Goal: Task Accomplishment & Management: Complete application form

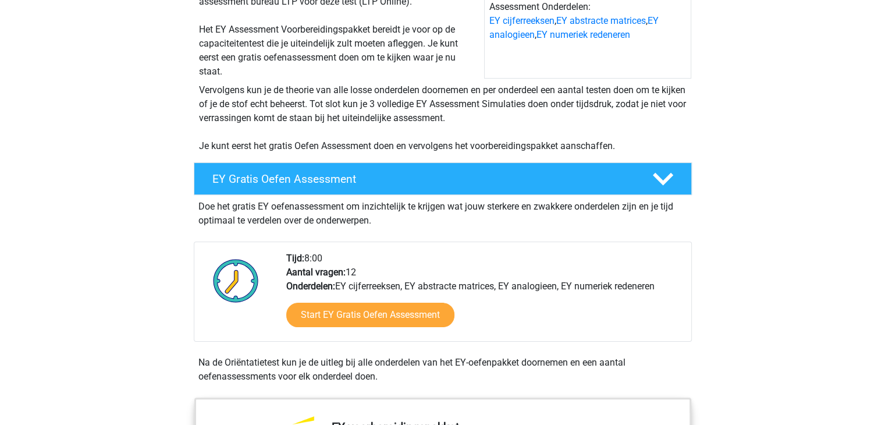
scroll to position [233, 0]
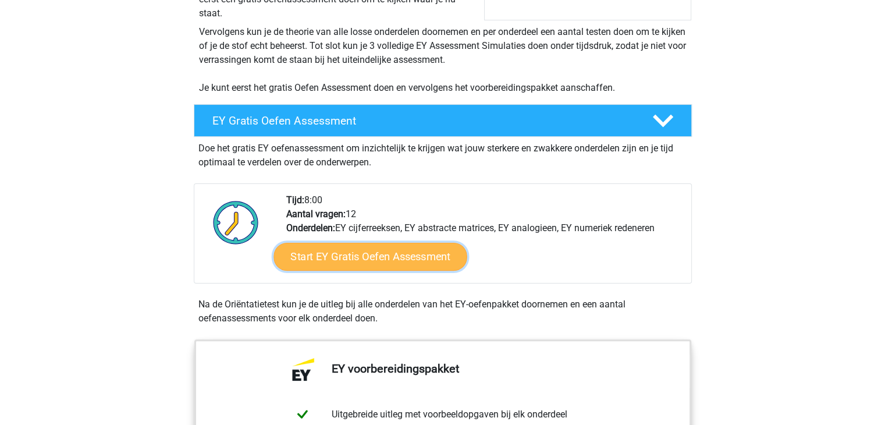
click at [315, 247] on link "Start EY Gratis Oefen Assessment" at bounding box center [370, 257] width 193 height 28
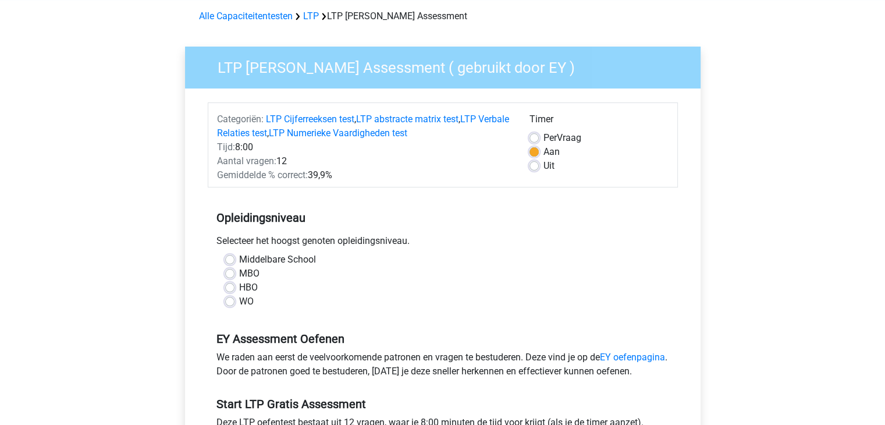
scroll to position [116, 0]
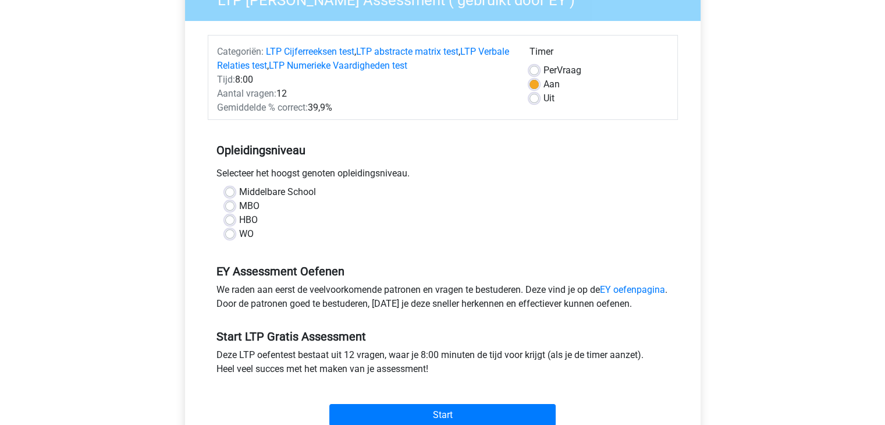
click at [239, 193] on label "Middelbare School" at bounding box center [277, 192] width 77 height 14
click at [230, 193] on input "Middelbare School" at bounding box center [229, 191] width 9 height 12
radio input "true"
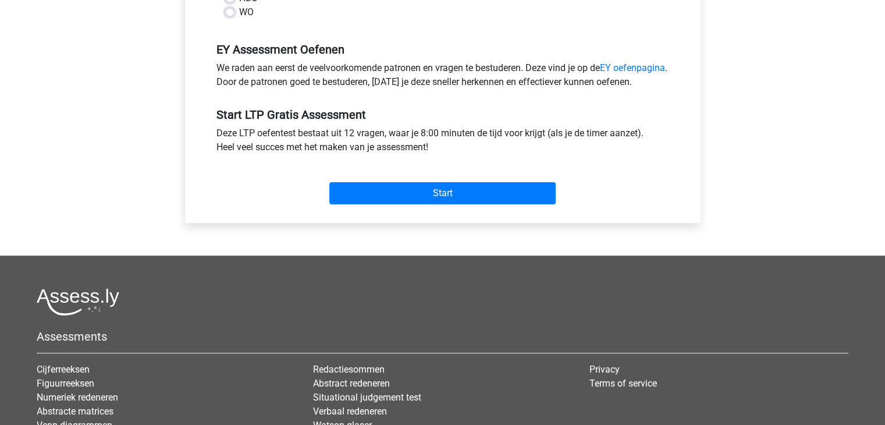
scroll to position [407, 0]
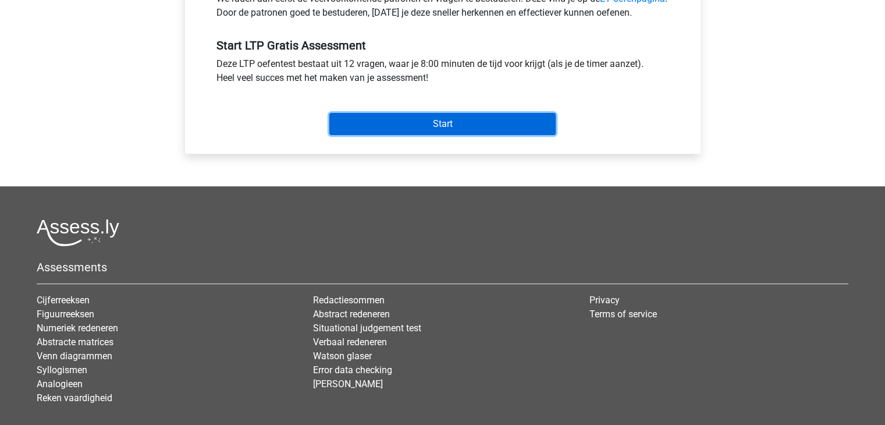
click at [400, 134] on input "Start" at bounding box center [442, 124] width 226 height 22
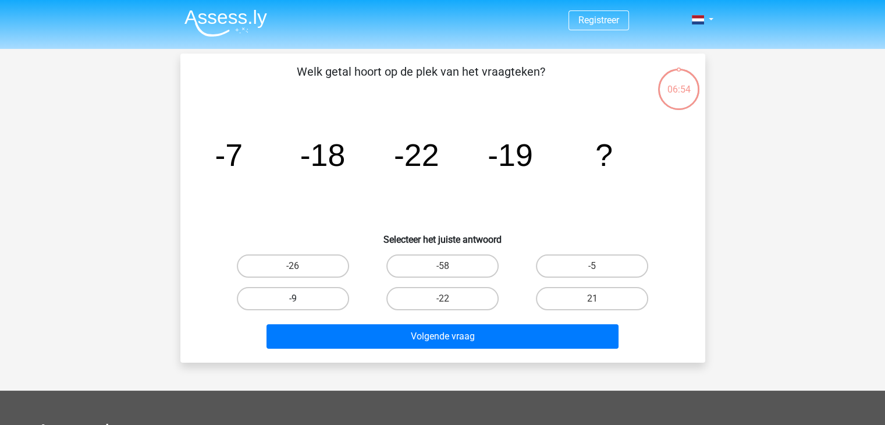
click at [269, 299] on label "-9" at bounding box center [293, 298] width 112 height 23
click at [293, 299] on input "-9" at bounding box center [297, 303] width 8 height 8
radio input "true"
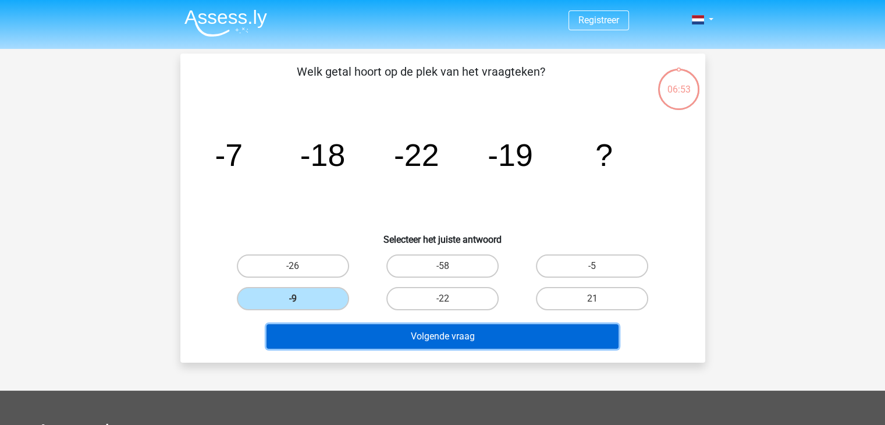
click at [351, 326] on button "Volgende vraag" at bounding box center [443, 336] width 352 height 24
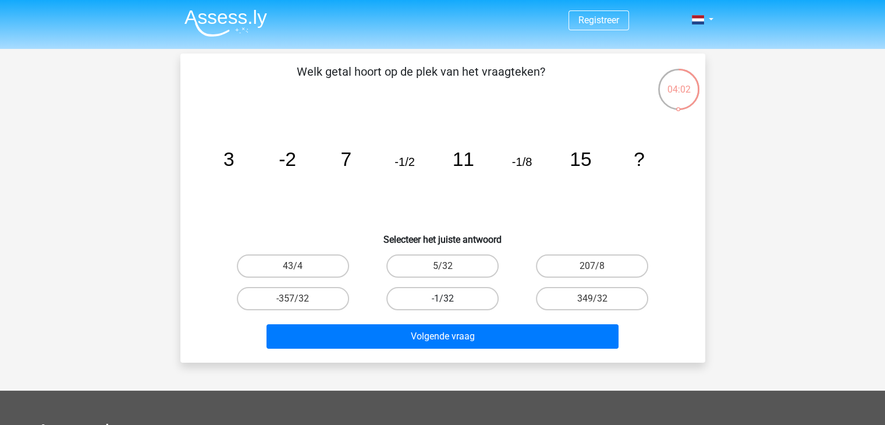
drag, startPoint x: 428, startPoint y: 287, endPoint x: 428, endPoint y: 296, distance: 8.7
click at [428, 296] on label "-1/32" at bounding box center [442, 298] width 112 height 23
click at [442, 299] on input "-1/32" at bounding box center [446, 303] width 8 height 8
radio input "true"
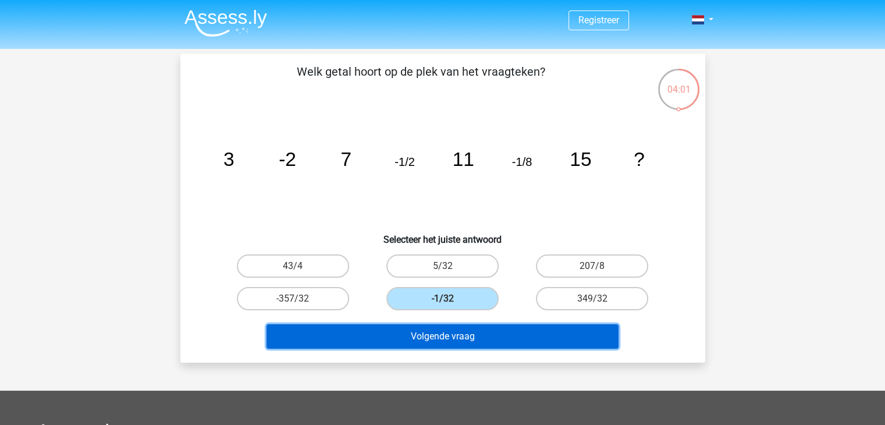
click at [397, 342] on button "Volgende vraag" at bounding box center [443, 336] width 352 height 24
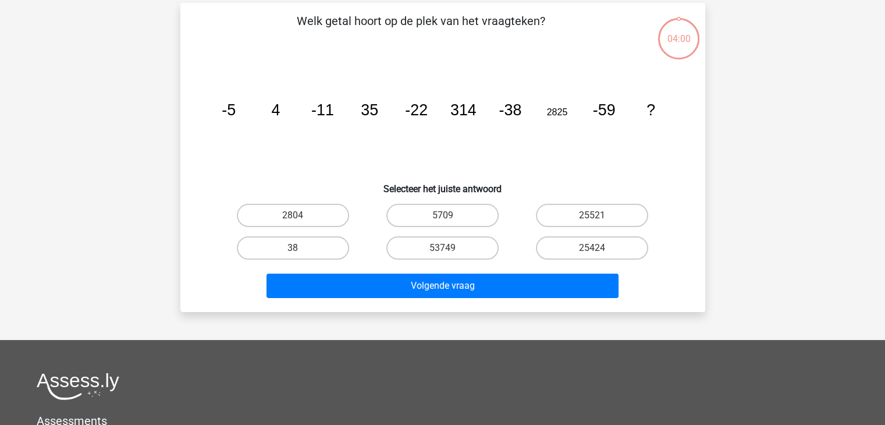
scroll to position [54, 0]
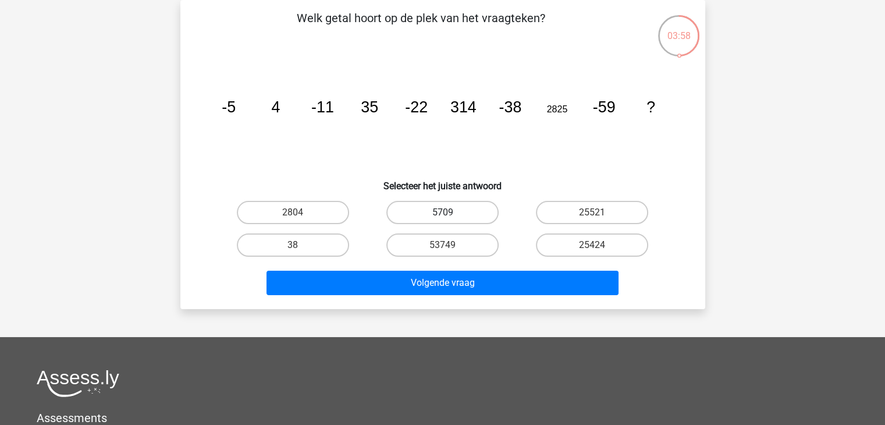
click at [461, 214] on label "5709" at bounding box center [442, 212] width 112 height 23
click at [450, 214] on input "5709" at bounding box center [446, 216] width 8 height 8
radio input "true"
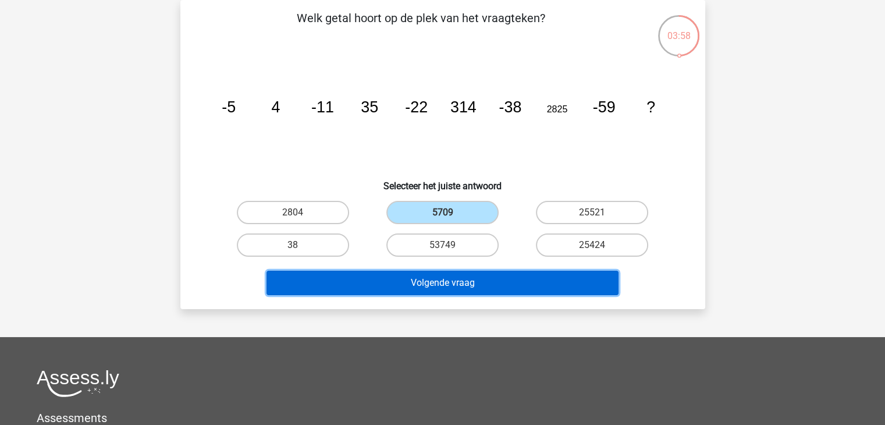
click at [420, 283] on button "Volgende vraag" at bounding box center [443, 283] width 352 height 24
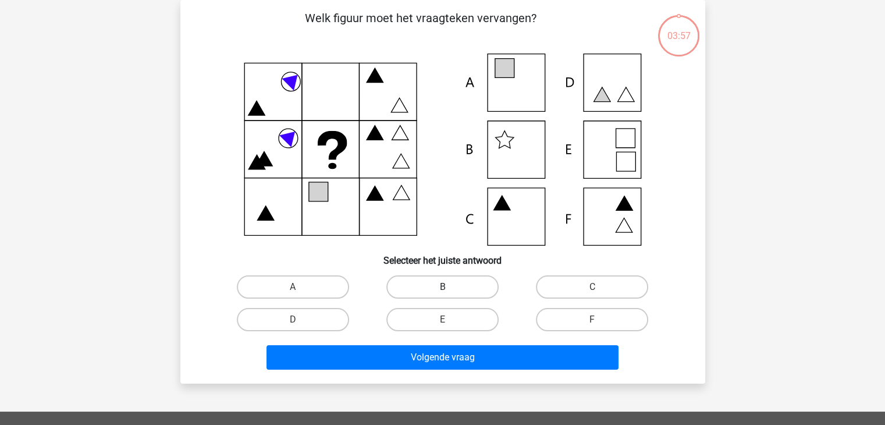
click at [421, 287] on label "B" at bounding box center [442, 286] width 112 height 23
click at [442, 287] on input "B" at bounding box center [446, 291] width 8 height 8
radio input "true"
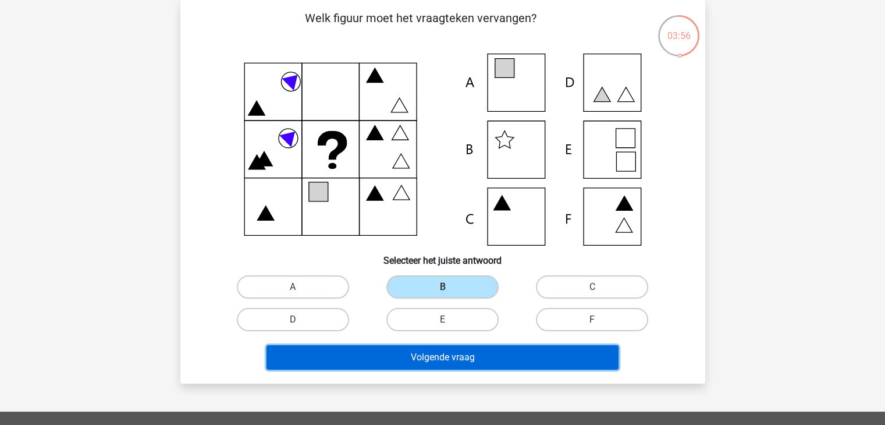
click at [392, 351] on button "Volgende vraag" at bounding box center [443, 357] width 352 height 24
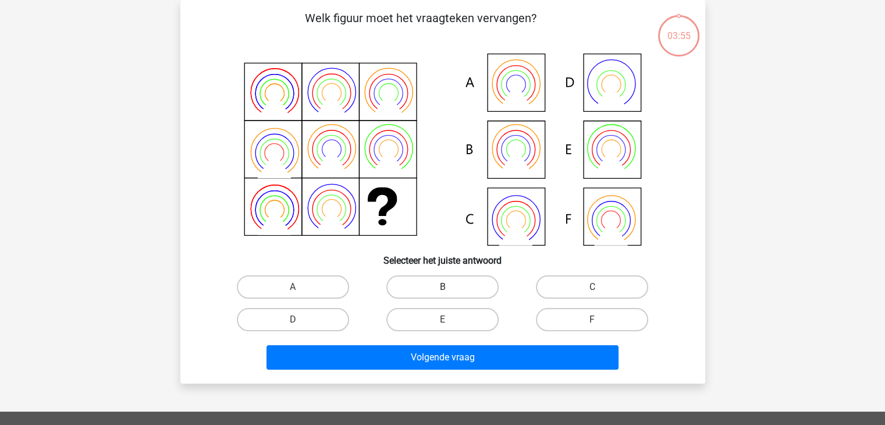
drag, startPoint x: 443, startPoint y: 280, endPoint x: 438, endPoint y: 285, distance: 7.0
click at [442, 280] on label "B" at bounding box center [442, 286] width 112 height 23
click at [442, 287] on input "B" at bounding box center [446, 291] width 8 height 8
radio input "true"
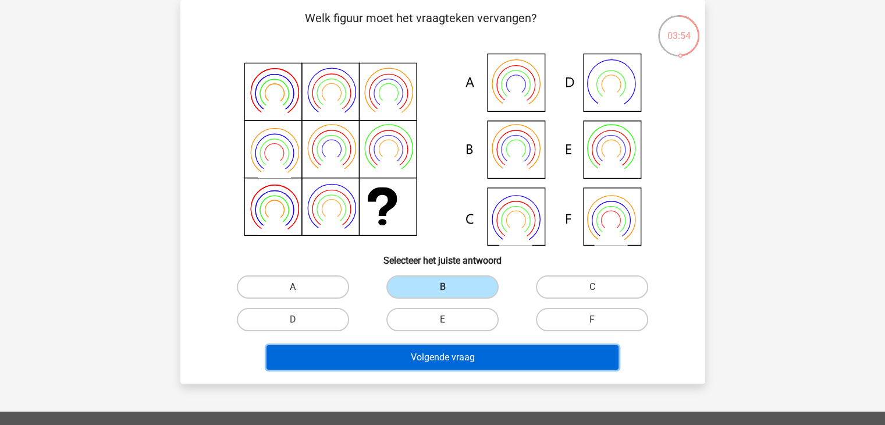
click at [399, 350] on button "Volgende vraag" at bounding box center [443, 357] width 352 height 24
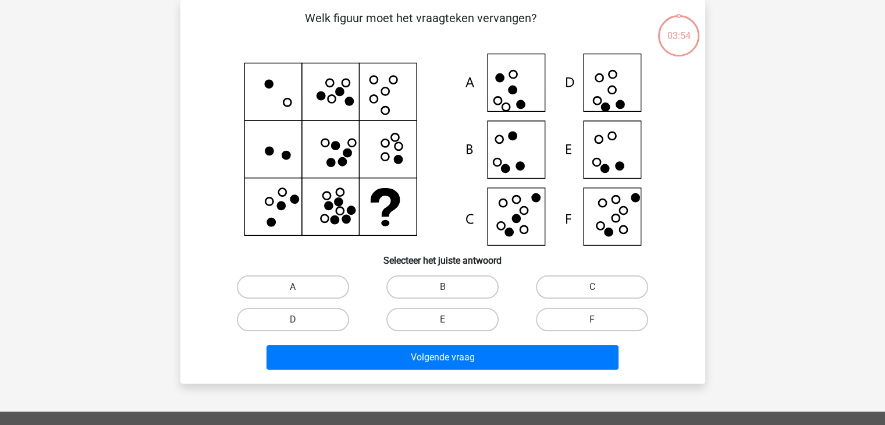
click at [445, 287] on input "B" at bounding box center [446, 291] width 8 height 8
radio input "true"
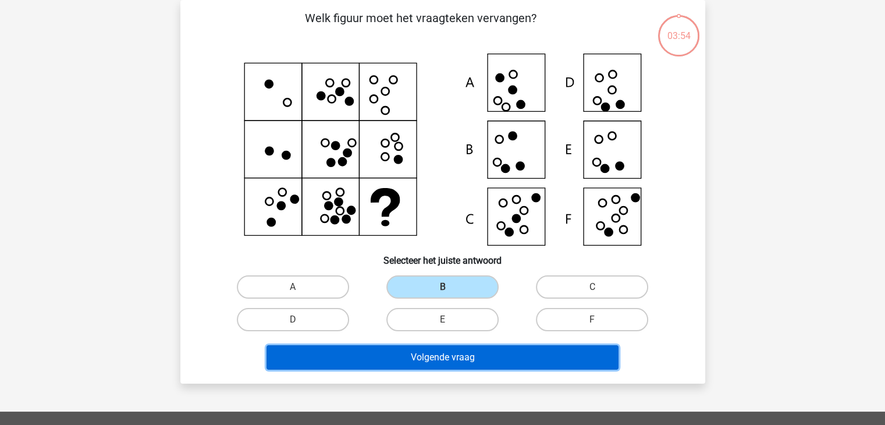
click at [400, 347] on button "Volgende vraag" at bounding box center [443, 357] width 352 height 24
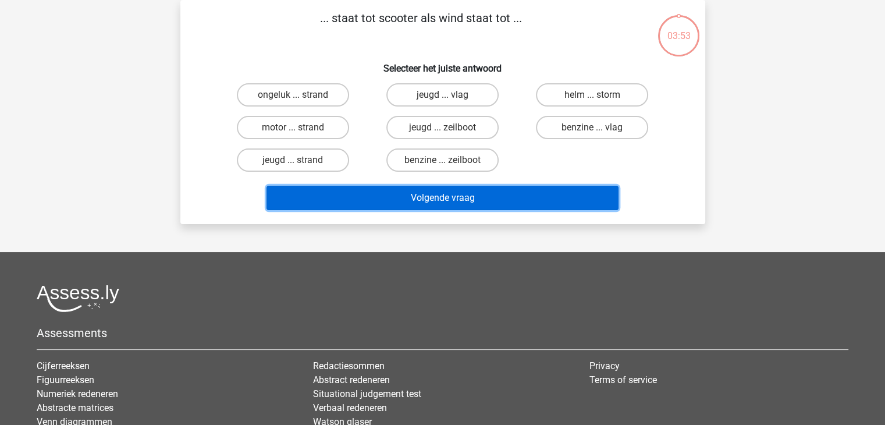
click at [471, 196] on button "Volgende vraag" at bounding box center [443, 198] width 352 height 24
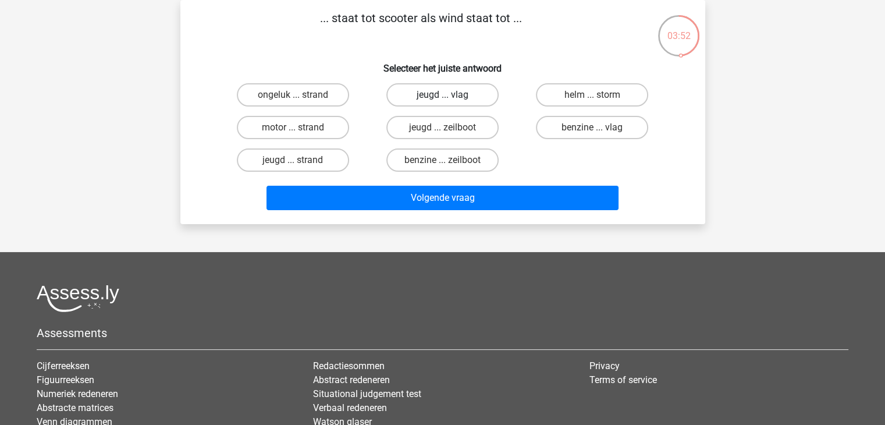
click at [441, 94] on label "jeugd ... vlag" at bounding box center [442, 94] width 112 height 23
click at [442, 95] on input "jeugd ... vlag" at bounding box center [446, 99] width 8 height 8
radio input "true"
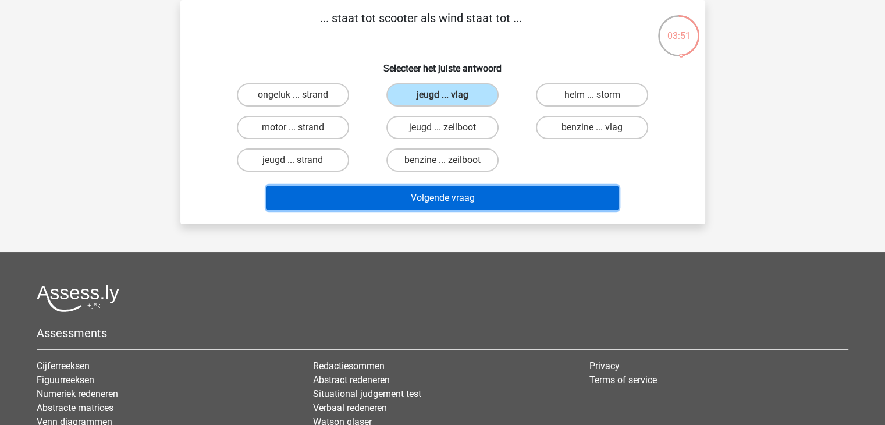
click at [424, 198] on button "Volgende vraag" at bounding box center [443, 198] width 352 height 24
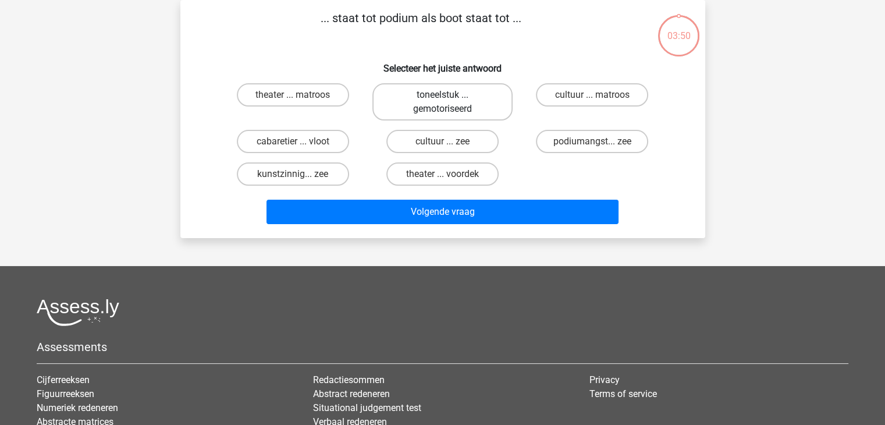
click at [474, 95] on label "toneelstuk ... gemotoriseerd" at bounding box center [442, 101] width 140 height 37
click at [450, 95] on input "toneelstuk ... gemotoriseerd" at bounding box center [446, 99] width 8 height 8
radio input "true"
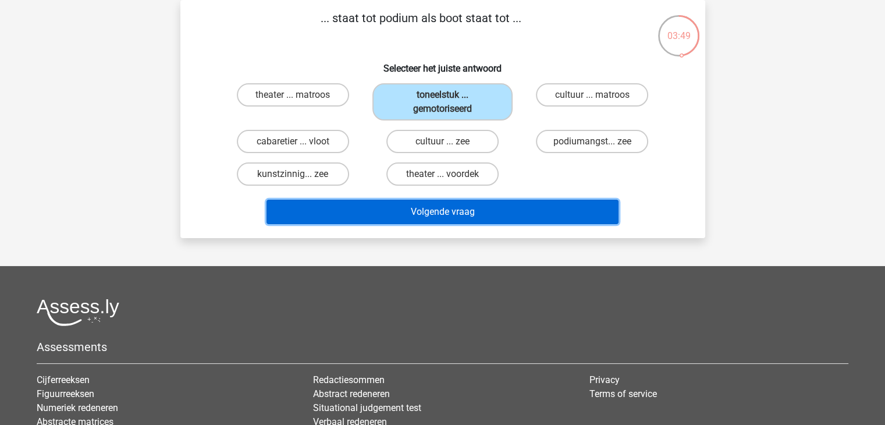
click at [418, 210] on button "Volgende vraag" at bounding box center [443, 212] width 352 height 24
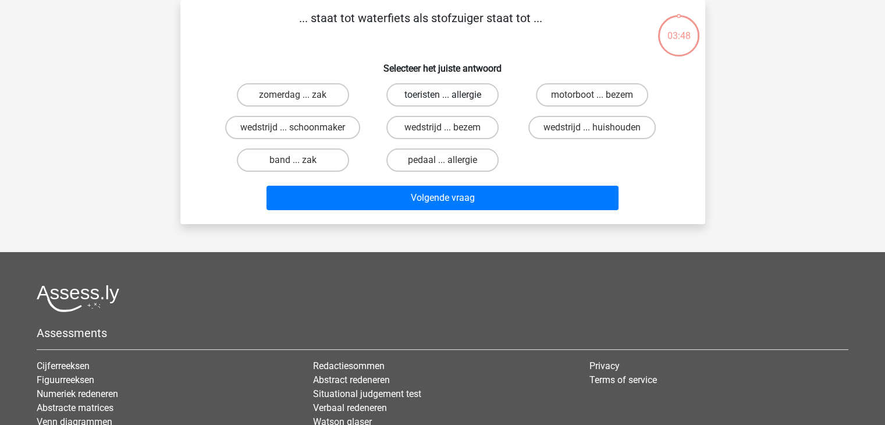
click at [468, 98] on label "toeristen ... allergie" at bounding box center [442, 94] width 112 height 23
click at [450, 98] on input "toeristen ... allergie" at bounding box center [446, 99] width 8 height 8
radio input "true"
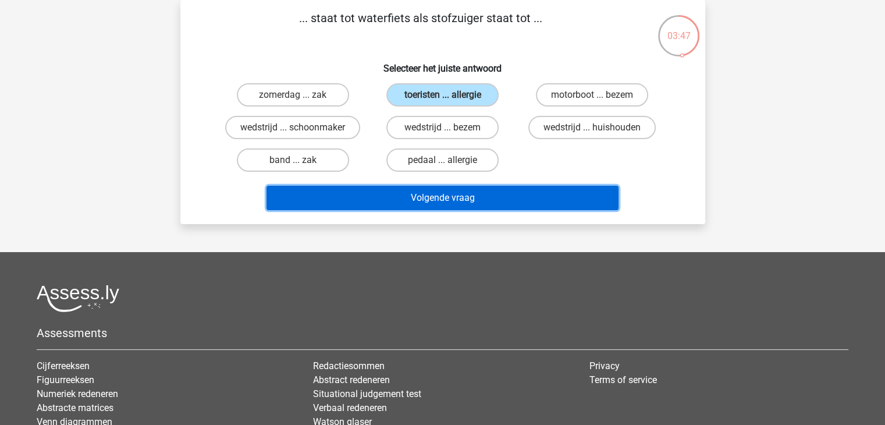
click at [420, 203] on button "Volgende vraag" at bounding box center [443, 198] width 352 height 24
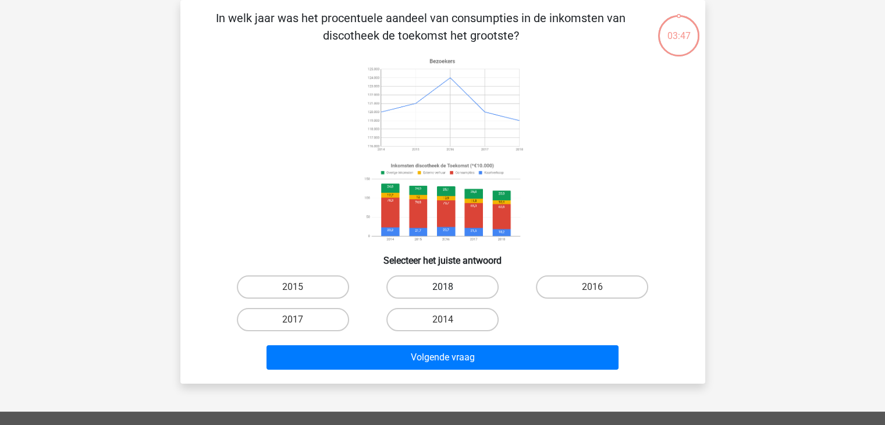
click at [403, 285] on label "2018" at bounding box center [442, 286] width 112 height 23
click at [442, 287] on input "2018" at bounding box center [446, 291] width 8 height 8
radio input "true"
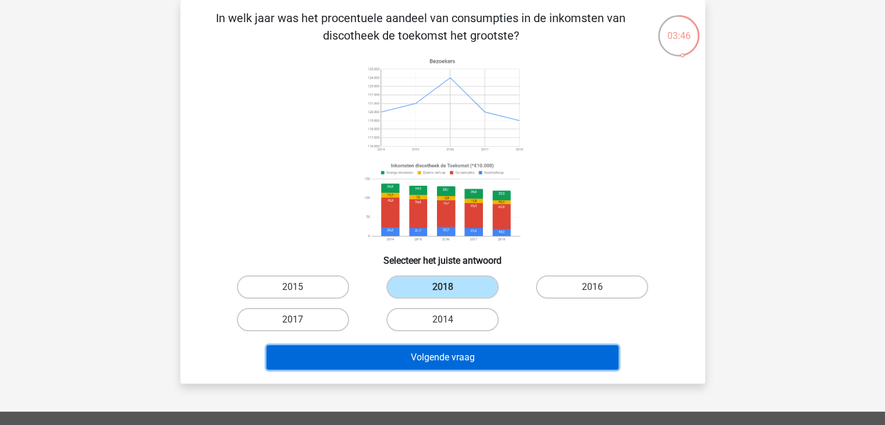
click at [386, 354] on button "Volgende vraag" at bounding box center [443, 357] width 352 height 24
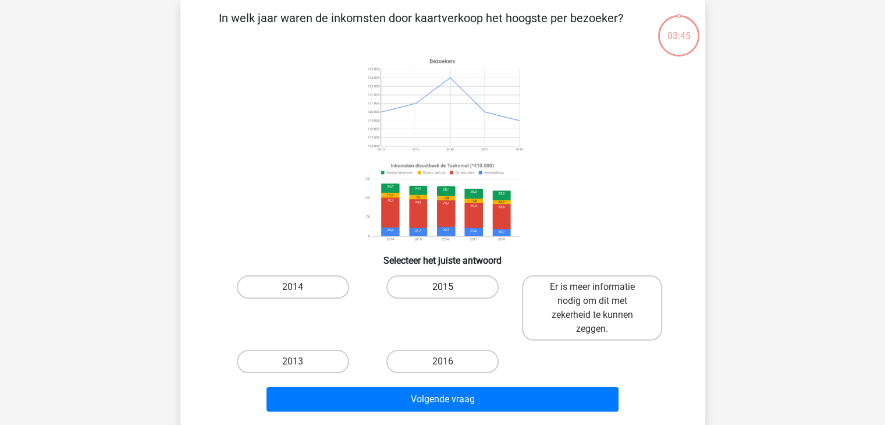
click at [435, 277] on label "2015" at bounding box center [442, 286] width 112 height 23
click at [442, 287] on input "2015" at bounding box center [446, 291] width 8 height 8
radio input "true"
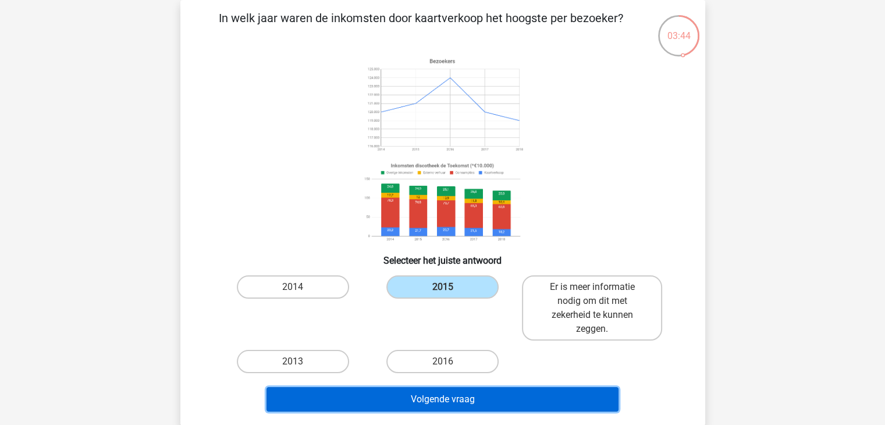
click at [387, 399] on button "Volgende vraag" at bounding box center [443, 399] width 352 height 24
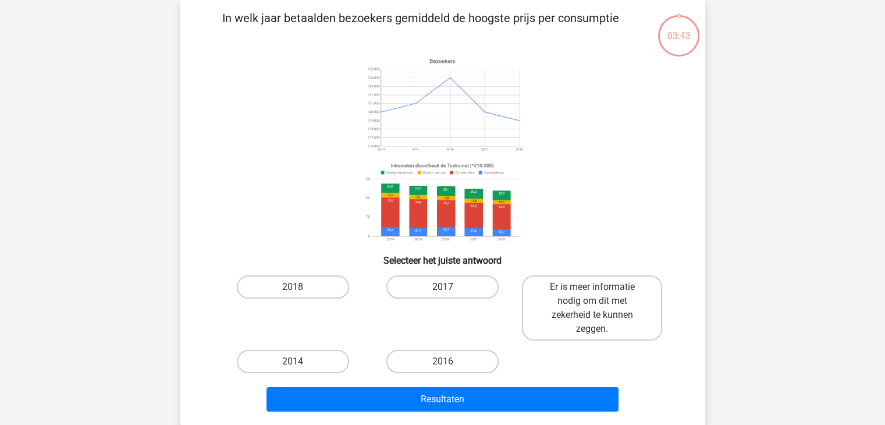
click at [450, 278] on label "2017" at bounding box center [442, 286] width 112 height 23
click at [450, 287] on input "2017" at bounding box center [446, 291] width 8 height 8
radio input "true"
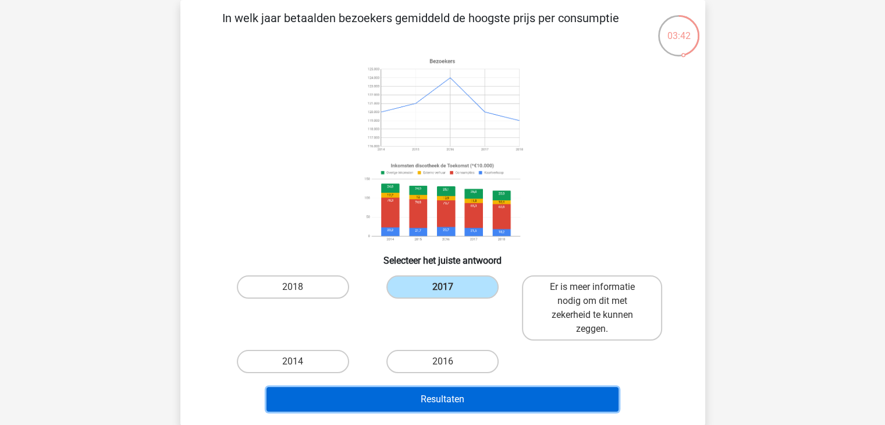
click at [392, 389] on button "Resultaten" at bounding box center [443, 399] width 352 height 24
